Goal: Complete application form

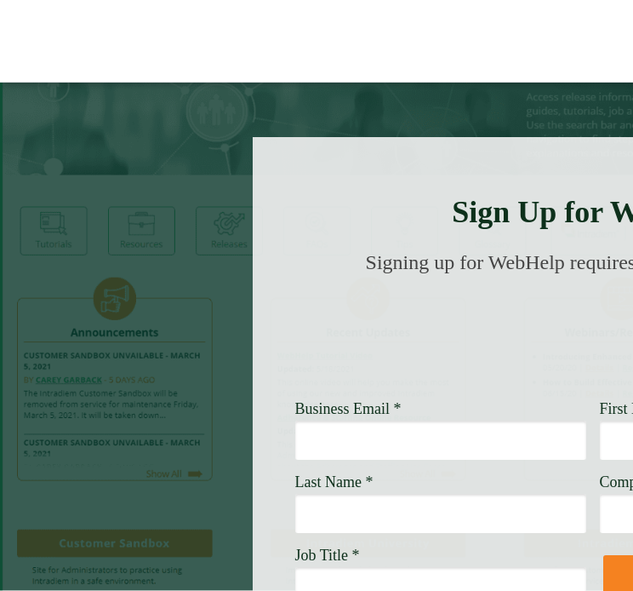
click at [507, 192] on div at bounding box center [593, 401] width 681 height 529
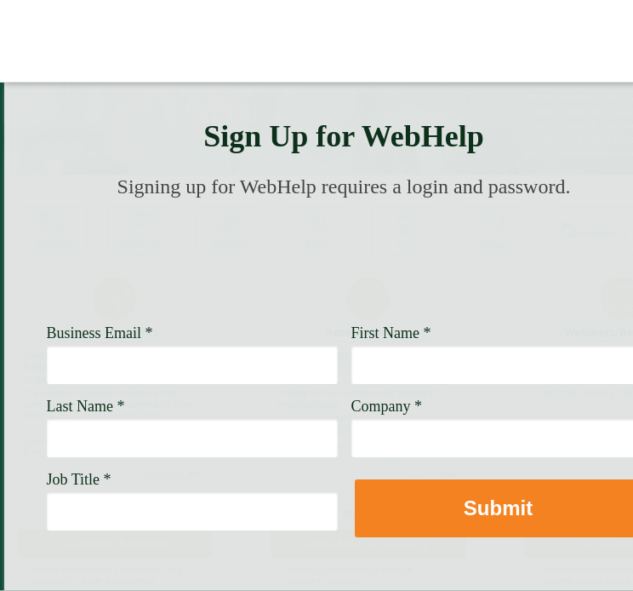
scroll to position [77, 249]
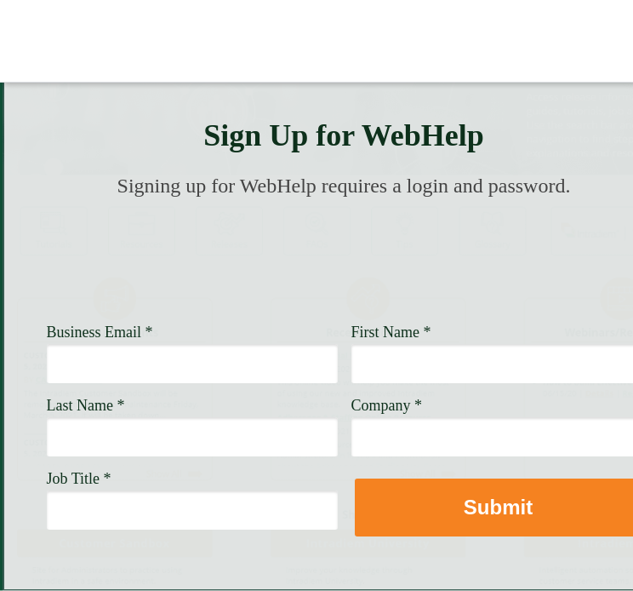
click at [286, 364] on input "Business Email *" at bounding box center [192, 363] width 291 height 39
type input "s"
type input "[PERSON_NAME][EMAIL_ADDRESS][PERSON_NAME][DOMAIN_NAME]"
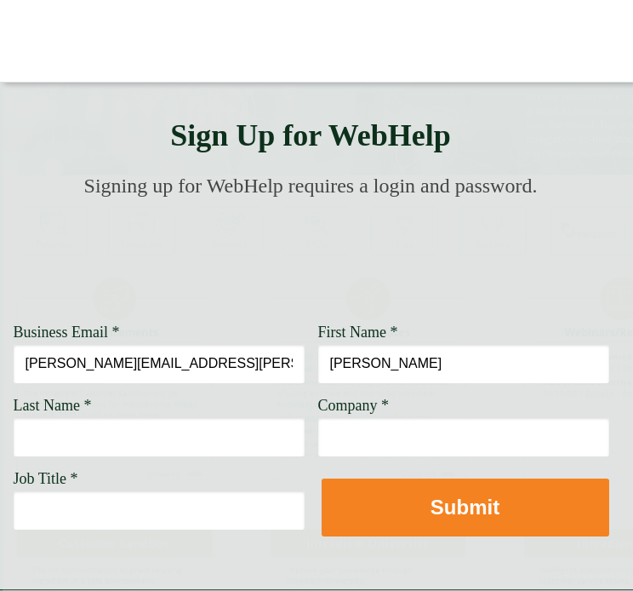
type input "[PERSON_NAME]"
type input "[PERSON_NAME]`"
type input "WS"
type input "[PERSON_NAME]"
type input "[PERSON_NAME] Fargo"
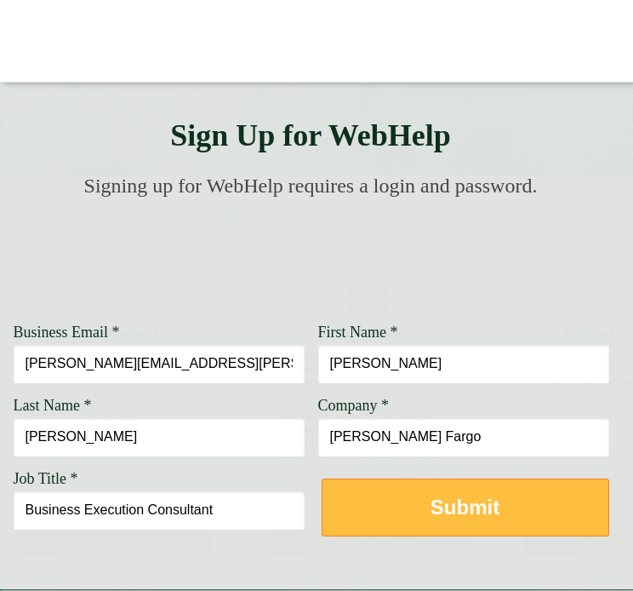
type input "Business Execution Consultant"
click at [405, 503] on button "Submit" at bounding box center [466, 507] width 288 height 58
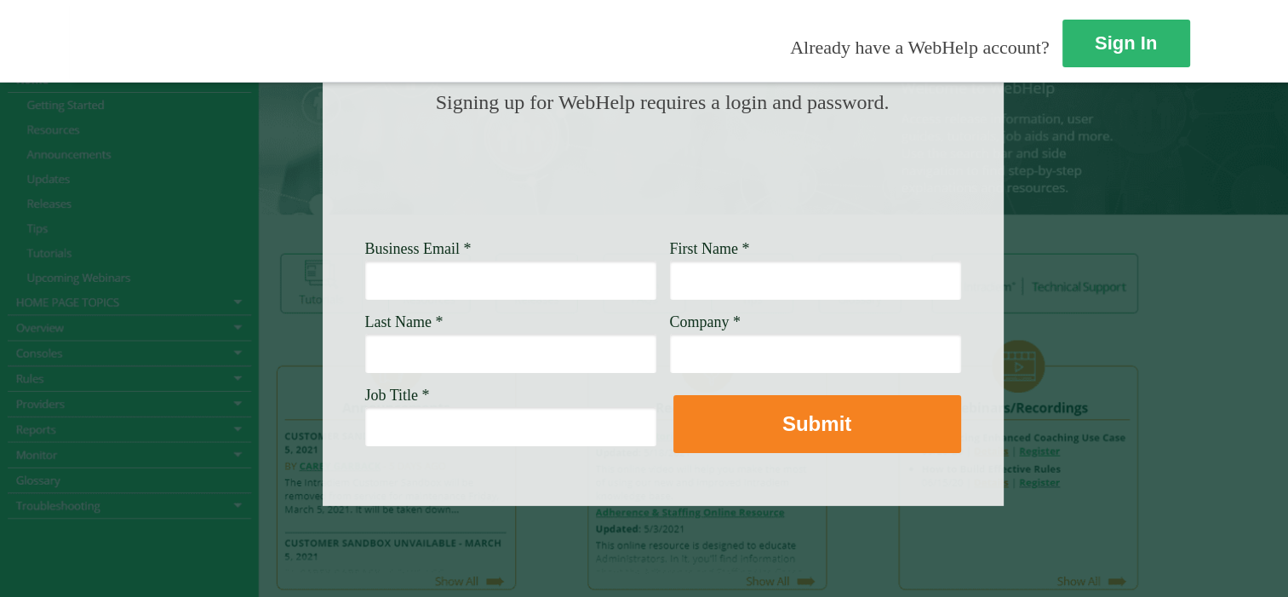
scroll to position [174, 0]
click at [1167, 390] on div at bounding box center [644, 259] width 1288 height 675
click at [1163, 358] on div at bounding box center [644, 259] width 1288 height 675
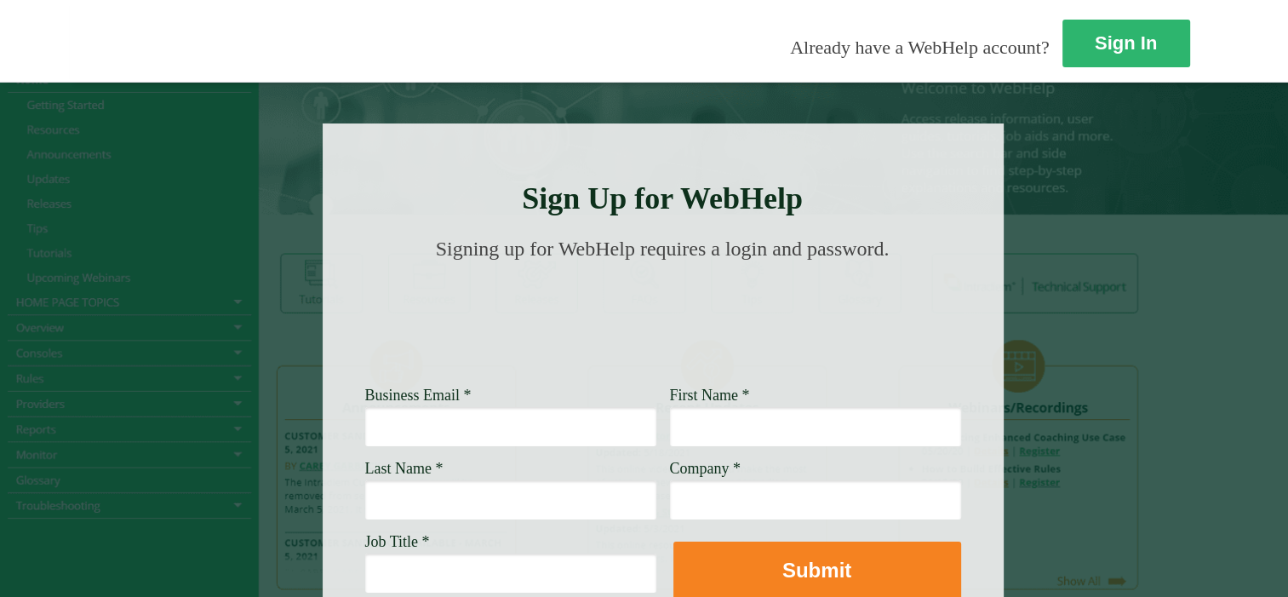
scroll to position [0, 0]
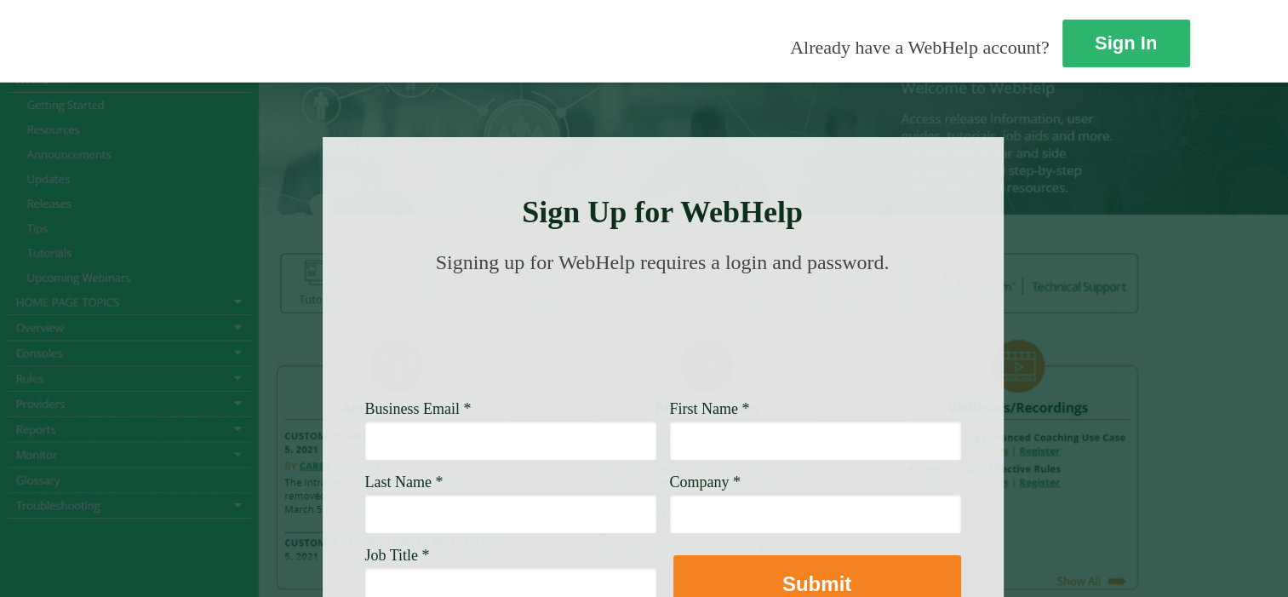
click at [1163, 358] on div at bounding box center [644, 419] width 1288 height 675
click at [1096, 33] on strong "Sign In" at bounding box center [1127, 43] width 62 height 21
